Goal: Task Accomplishment & Management: Manage account settings

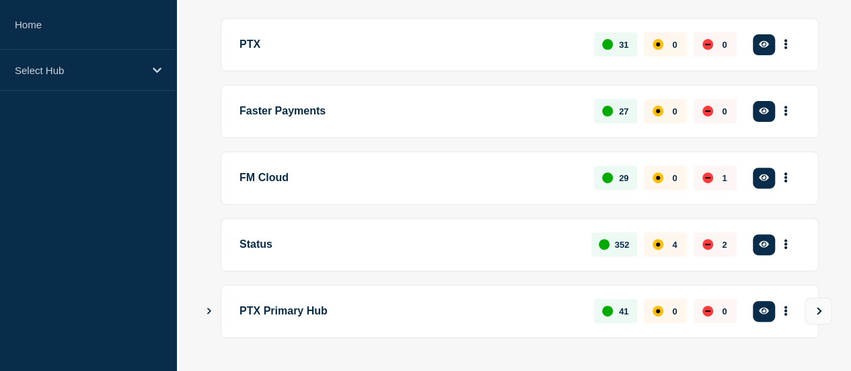
scroll to position [154, 0]
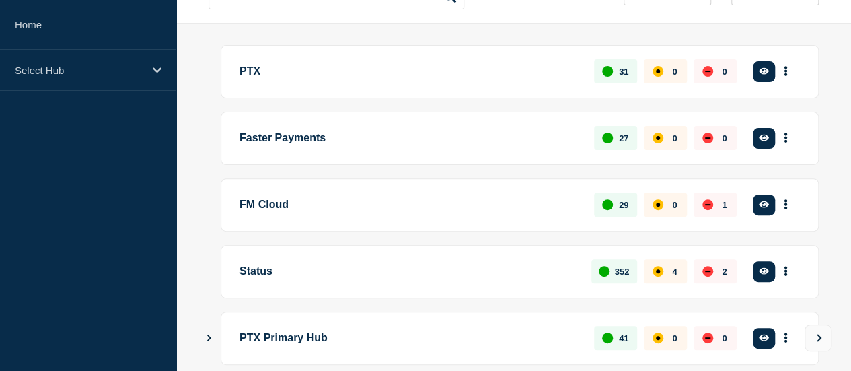
click at [0, 0] on button "See overview" at bounding box center [0, 0] width 0 height 0
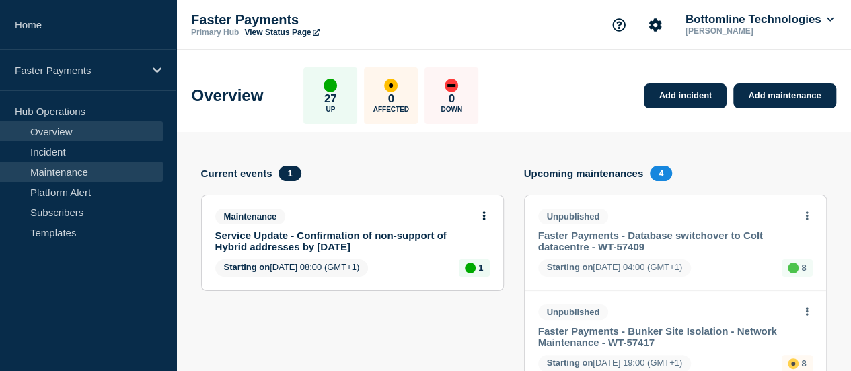
click at [69, 166] on link "Maintenance" at bounding box center [81, 172] width 163 height 20
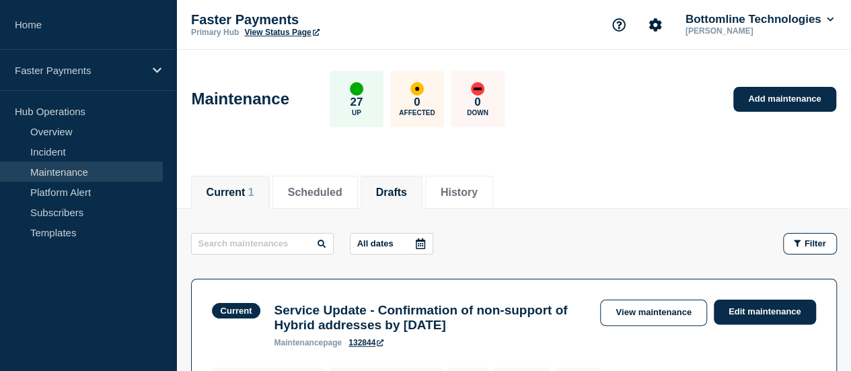
click at [407, 186] on button "Drafts" at bounding box center [391, 192] width 31 height 12
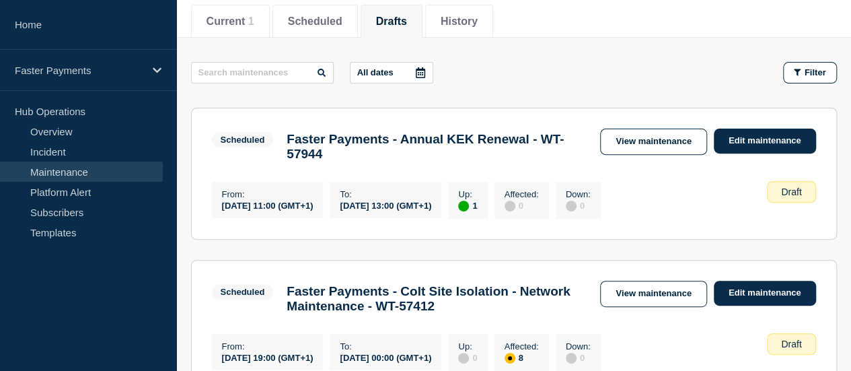
scroll to position [202, 0]
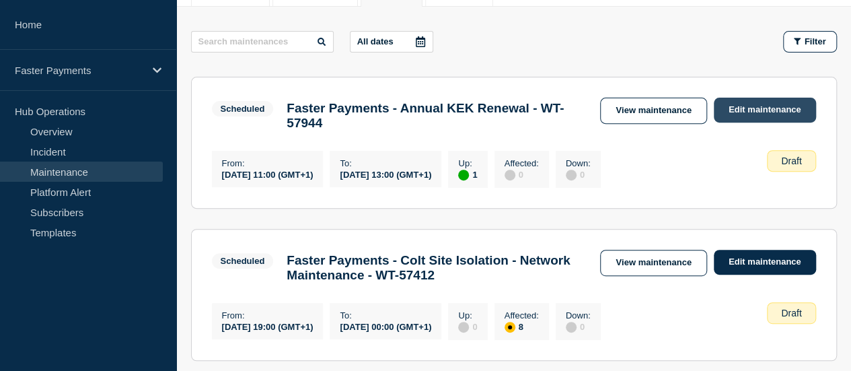
click at [728, 106] on link "Edit maintenance" at bounding box center [765, 110] width 102 height 25
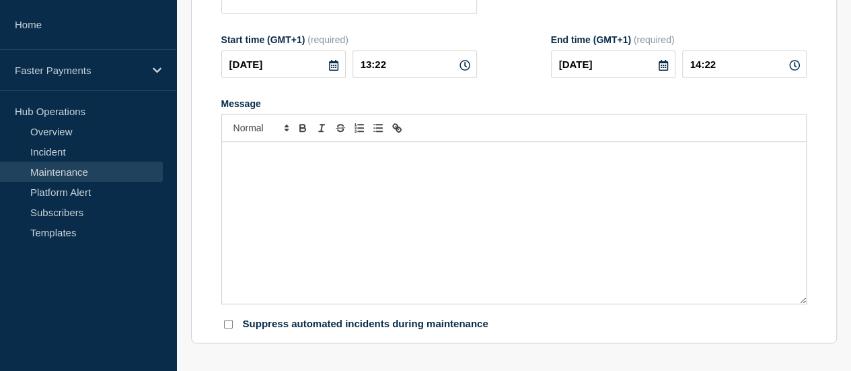
type input "Faster Payments - Annual KEK Renewal - WT-57944"
type input "[DATE]"
type input "11:00"
type input "[DATE]"
type input "13:00"
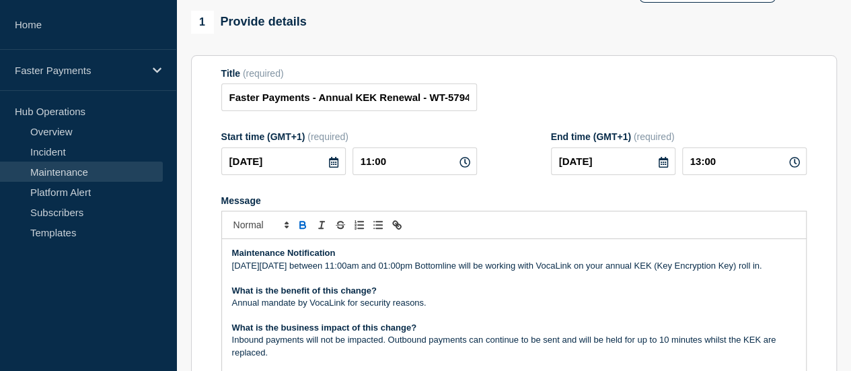
scroll to position [202, 0]
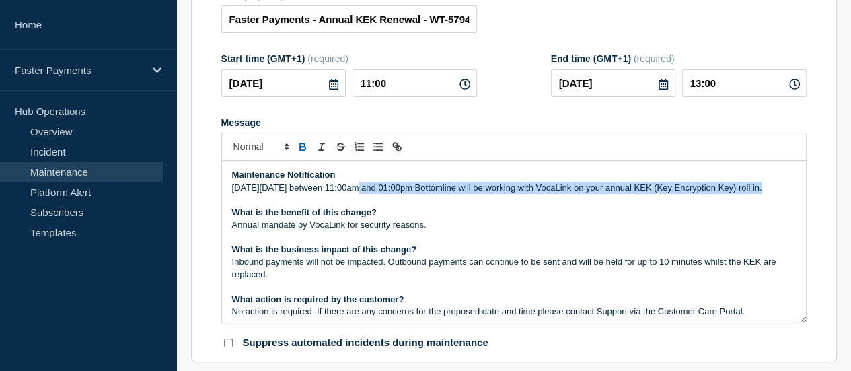
drag, startPoint x: 353, startPoint y: 195, endPoint x: 564, endPoint y: 201, distance: 211.4
click at [564, 194] on p "[DATE][DATE] between 11:00am and 01:00pm Bottomline will be working with VocaLi…" at bounding box center [514, 188] width 564 height 12
click at [357, 194] on p "[DATE][DATE] between 11:00am and 01:00pm Bottomline will be working with VocaLi…" at bounding box center [514, 188] width 564 height 12
click at [366, 194] on p "[DATE][DATE] between 11:00am and 01:00pm Bottomline will be working with VocaLi…" at bounding box center [514, 188] width 564 height 12
click at [368, 194] on p "[DATE][DATE] between 11:00am and 01:00pm Bottomline will be working with VocaLi…" at bounding box center [514, 188] width 564 height 12
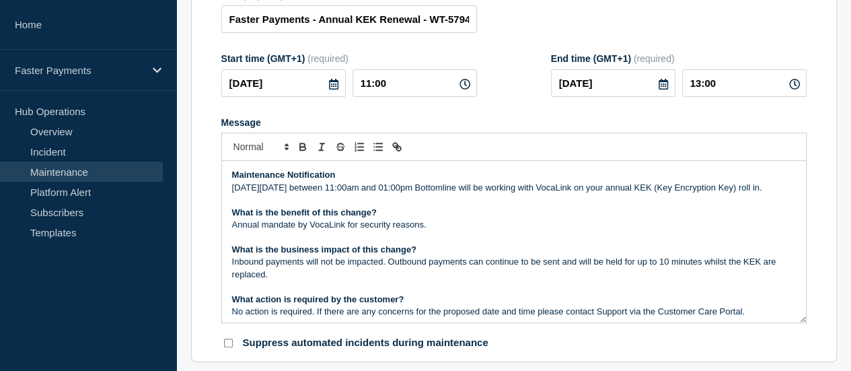
click at [368, 191] on p "[DATE][DATE] between 11:00am and 01:00pm Bottomline will be working with VocaLi…" at bounding box center [514, 188] width 564 height 12
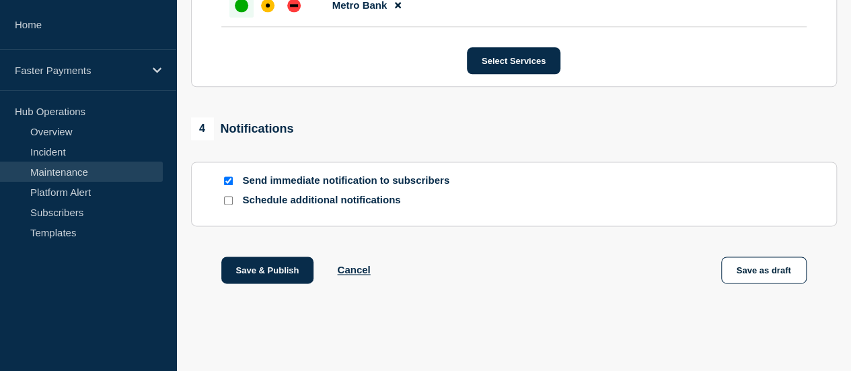
scroll to position [828, 0]
click at [248, 266] on button "Save & Publish" at bounding box center [267, 269] width 93 height 27
